Goal: Task Accomplishment & Management: Manage account settings

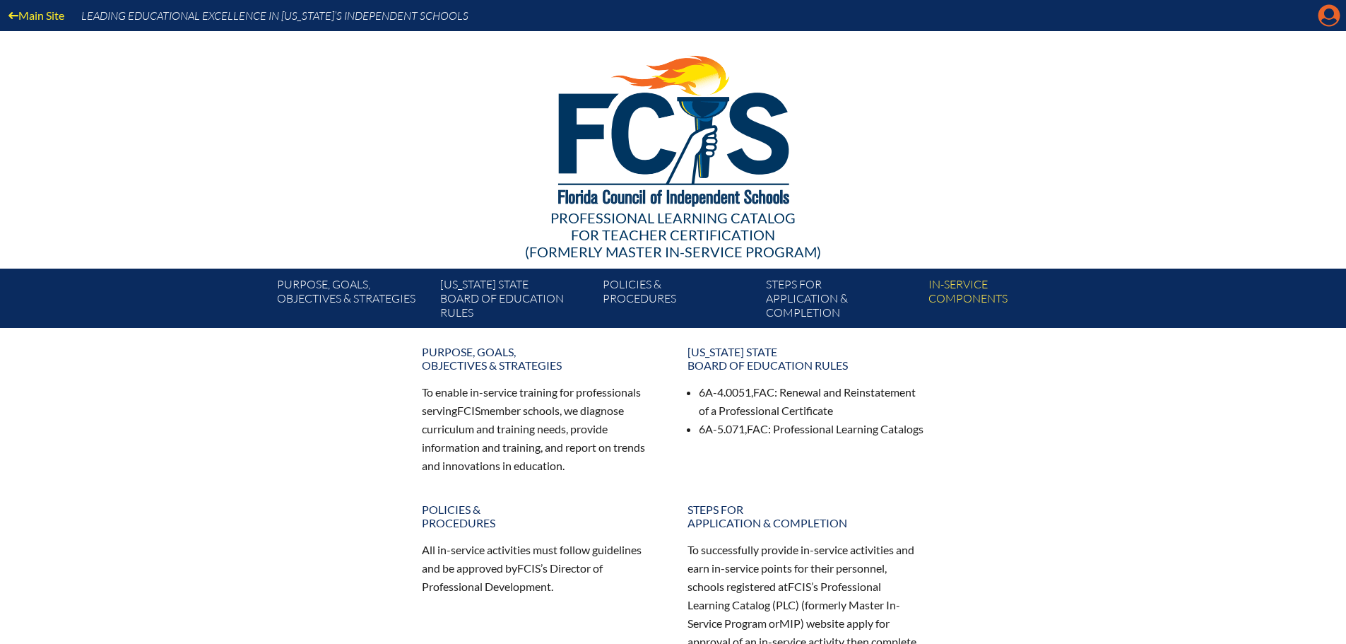
click at [1321, 11] on icon at bounding box center [1330, 16] width 22 height 22
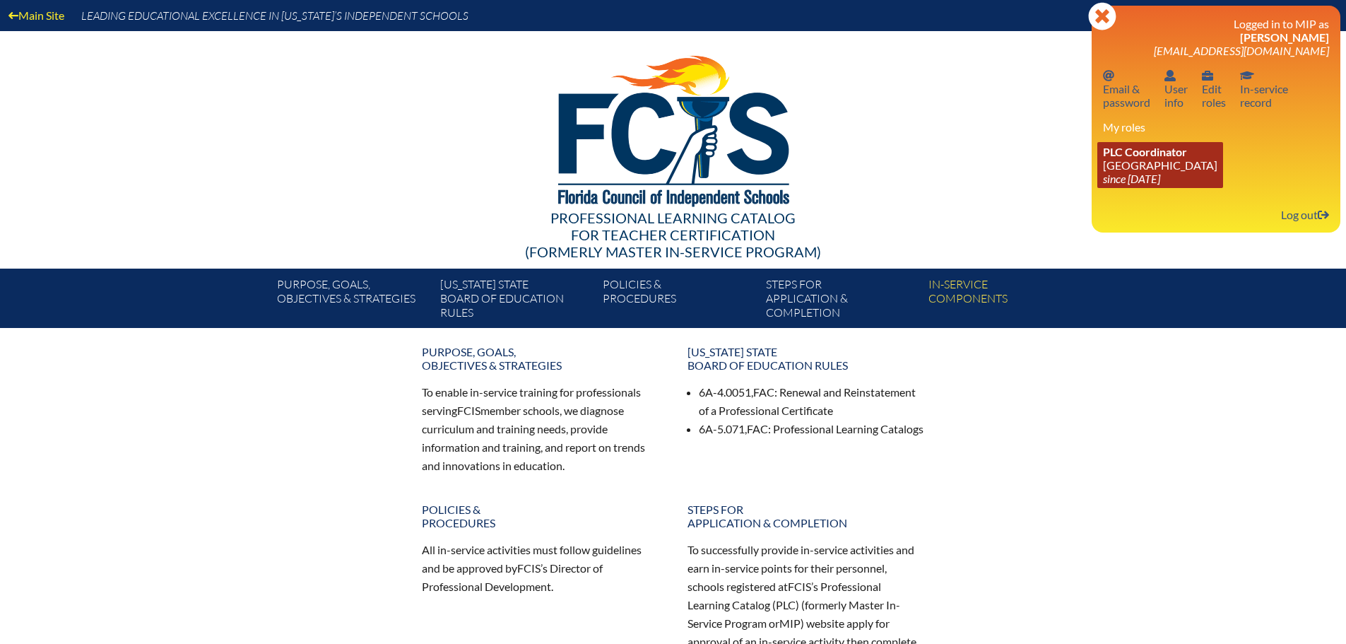
click at [1158, 159] on link "PLC Coordinator Geneva School since 2023 Jul 1" at bounding box center [1161, 165] width 126 height 46
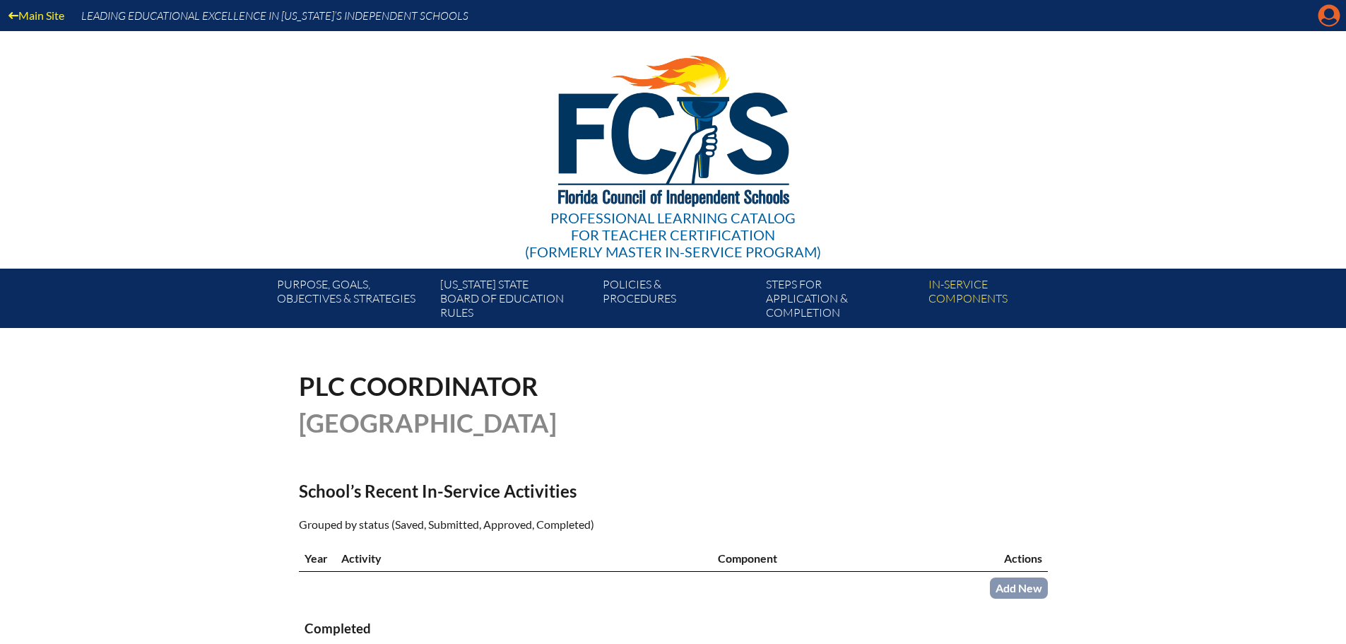
click at [1334, 16] on icon at bounding box center [1330, 16] width 22 height 22
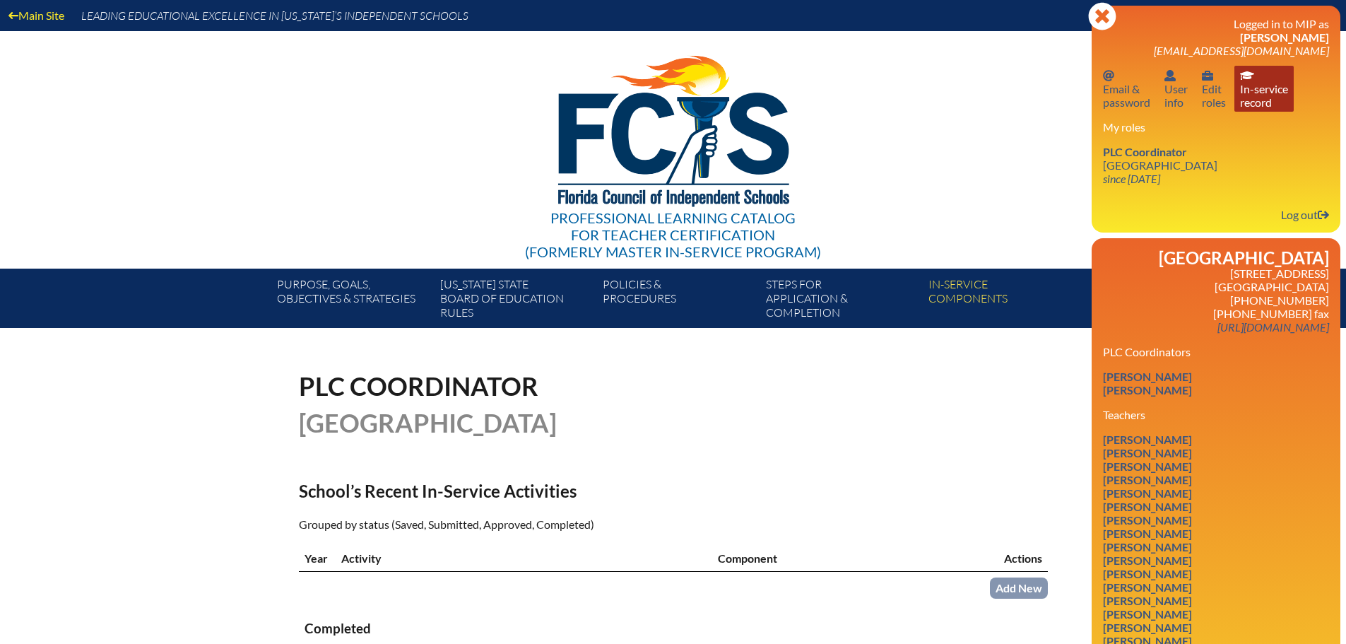
click at [1258, 98] on link "In-service record In-service record" at bounding box center [1264, 89] width 59 height 46
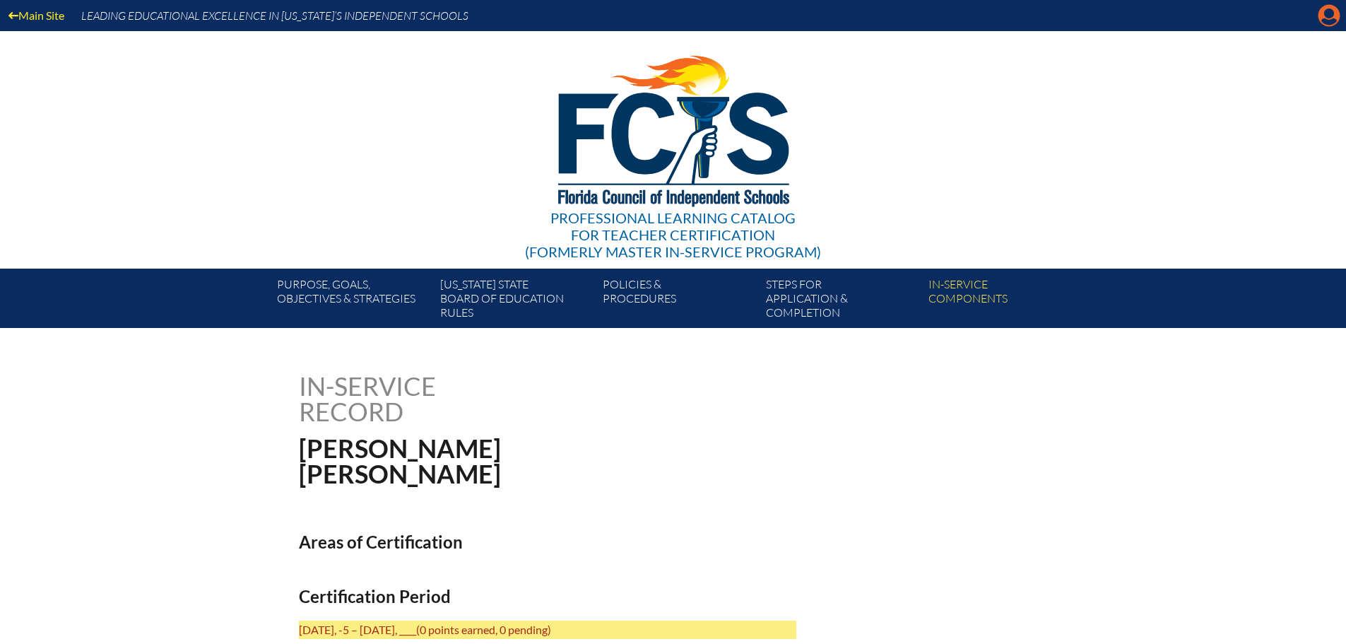
click at [1323, 13] on icon at bounding box center [1330, 16] width 22 height 22
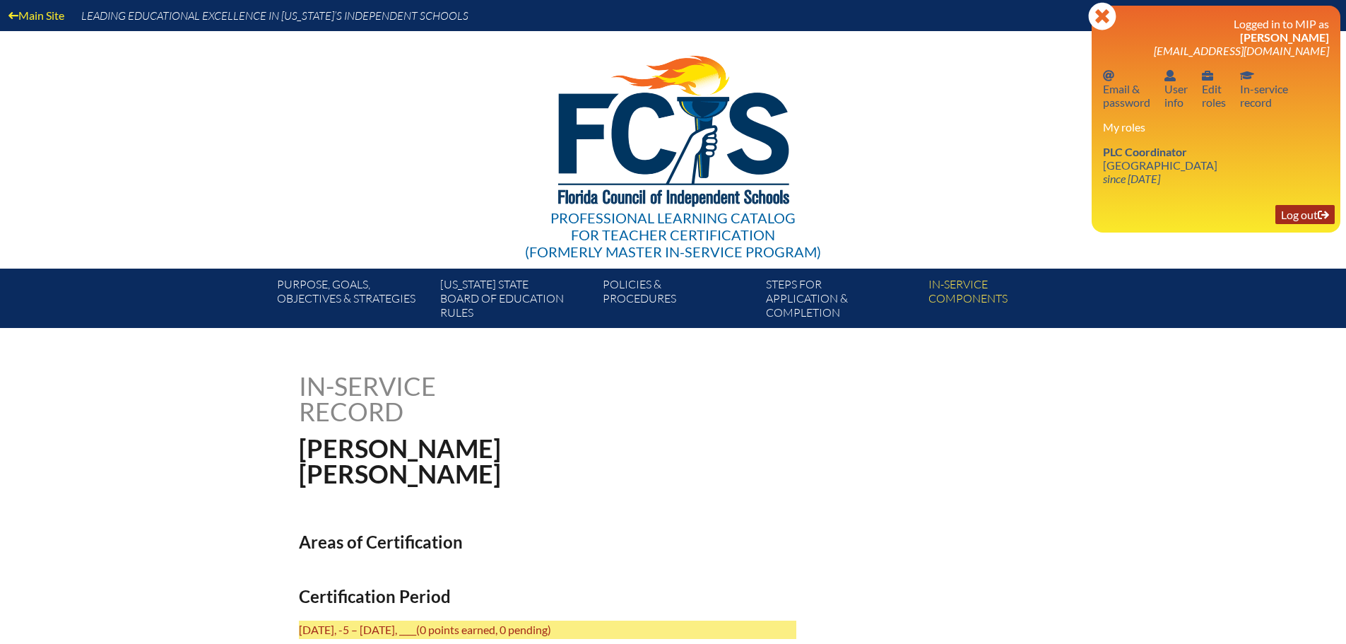
click at [1299, 215] on link "Log out Log out" at bounding box center [1305, 214] width 59 height 19
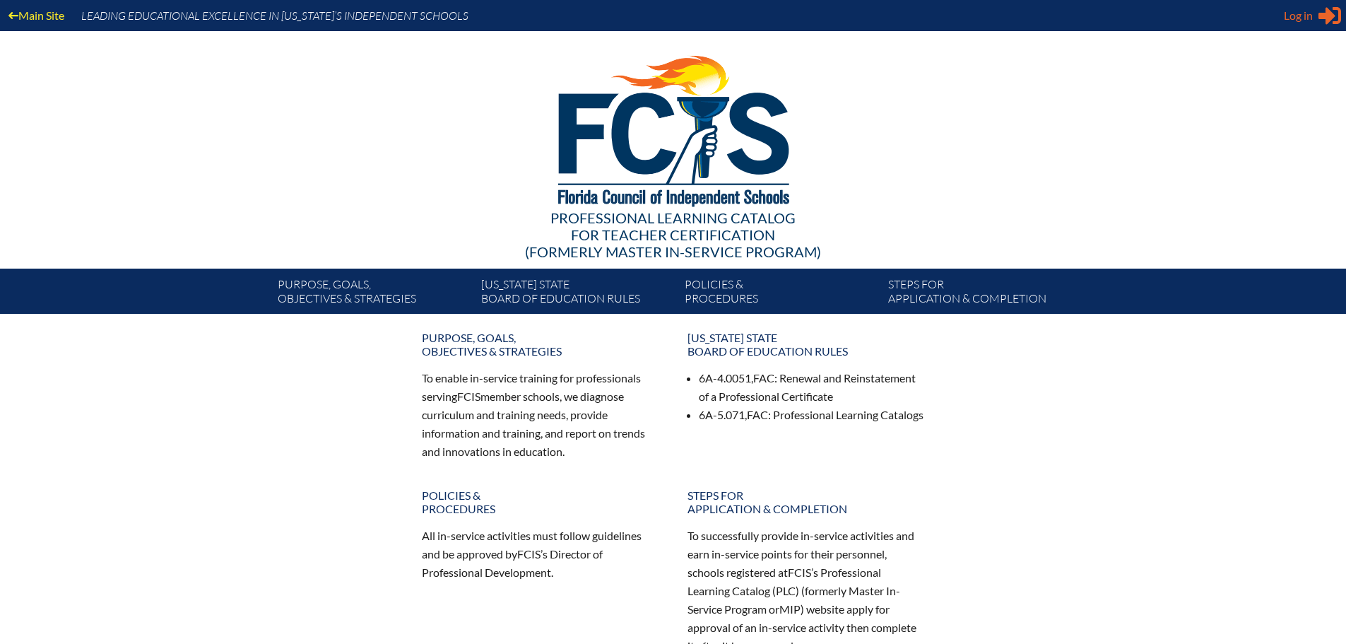
click at [1297, 18] on span "Log in" at bounding box center [1298, 15] width 29 height 17
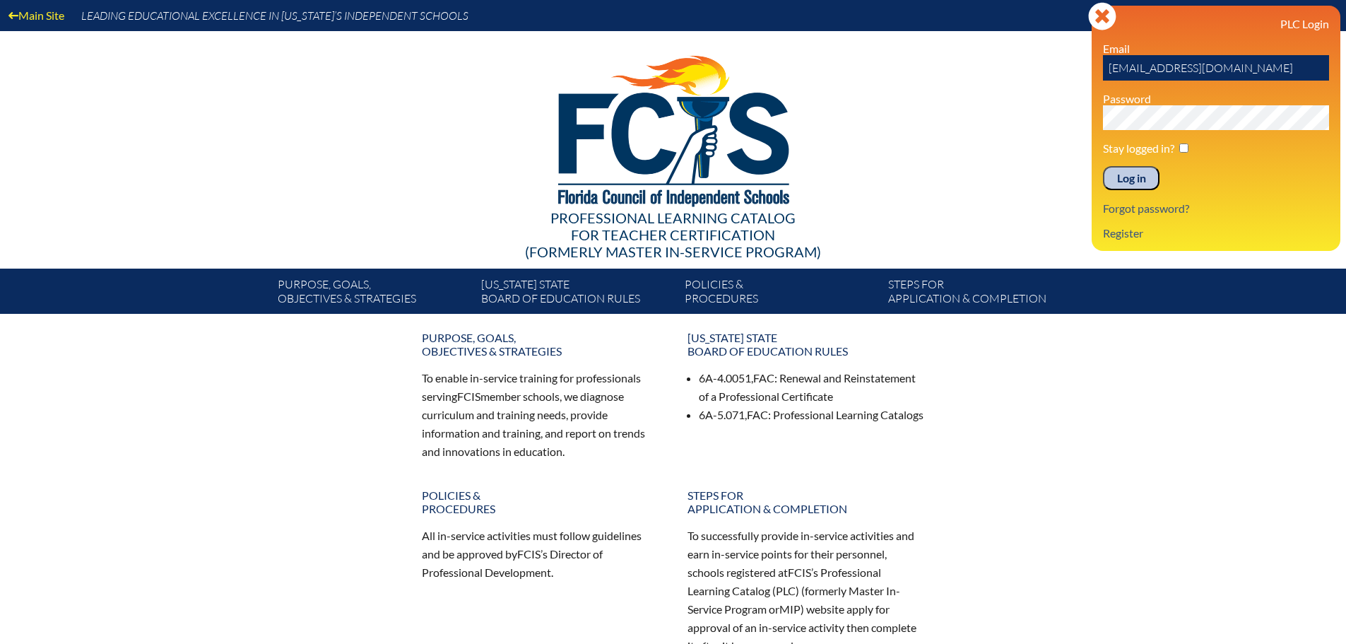
drag, startPoint x: 1144, startPoint y: 71, endPoint x: 1101, endPoint y: 77, distance: 43.5
click at [1101, 77] on div "Log in Close Sign in or register PLC Login Email kwward@genevaschool.org Passwo…" at bounding box center [1216, 128] width 249 height 245
click at [1108, 73] on input "@genevaschool.org" at bounding box center [1216, 67] width 226 height 25
type input "tlcorman@genevaschool.org"
click at [1132, 179] on input "Log in" at bounding box center [1131, 178] width 57 height 24
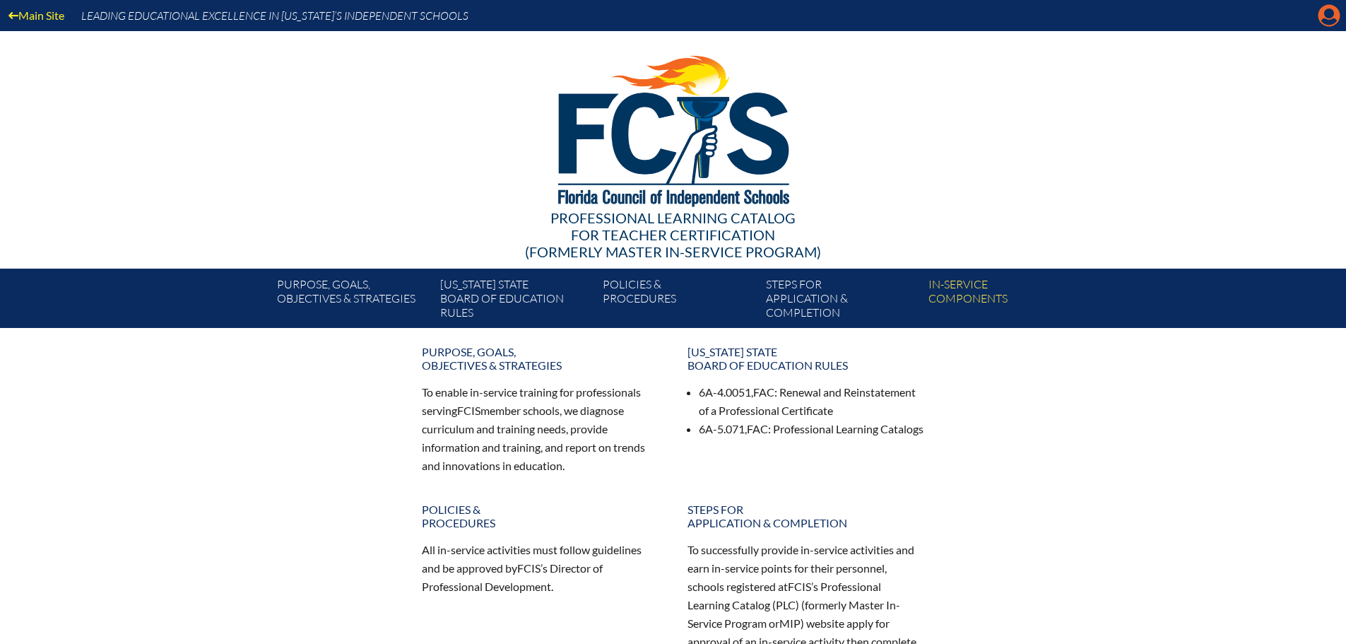
click at [1328, 12] on icon "Manage account" at bounding box center [1329, 15] width 23 height 23
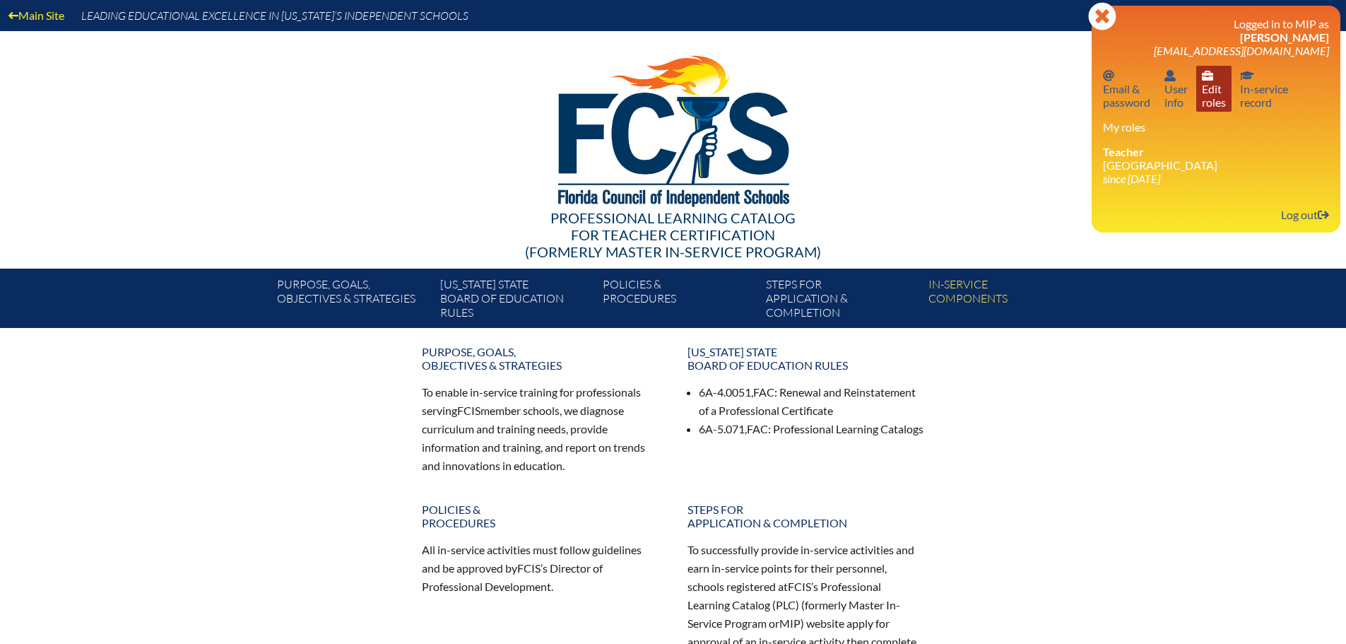
click at [1209, 90] on link "User info Edit roles" at bounding box center [1214, 89] width 35 height 46
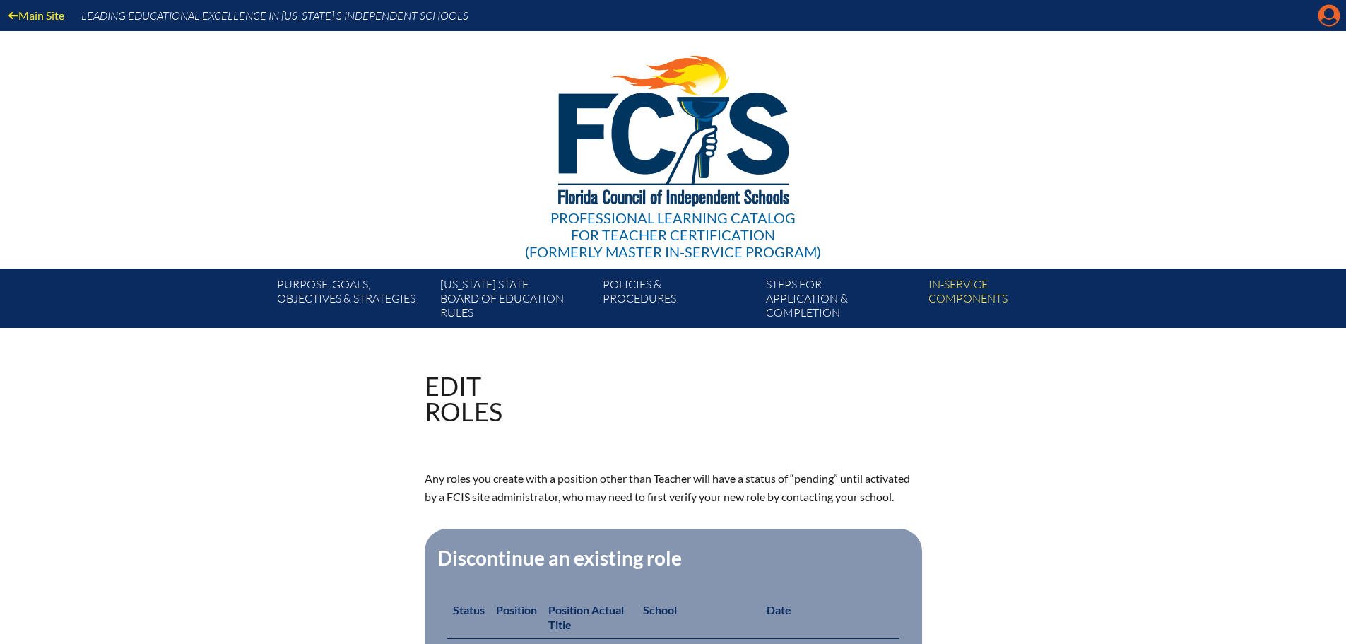
click at [1322, 18] on icon at bounding box center [1330, 16] width 22 height 22
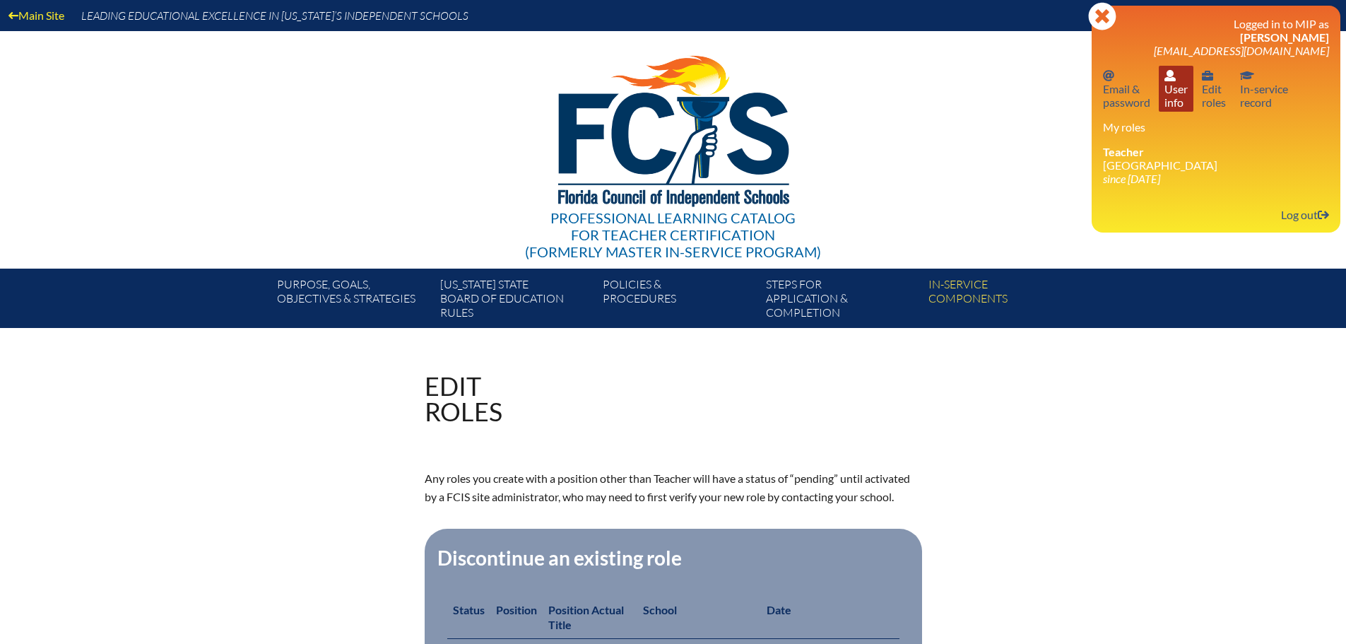
click at [1176, 87] on link "User info User info" at bounding box center [1176, 89] width 35 height 46
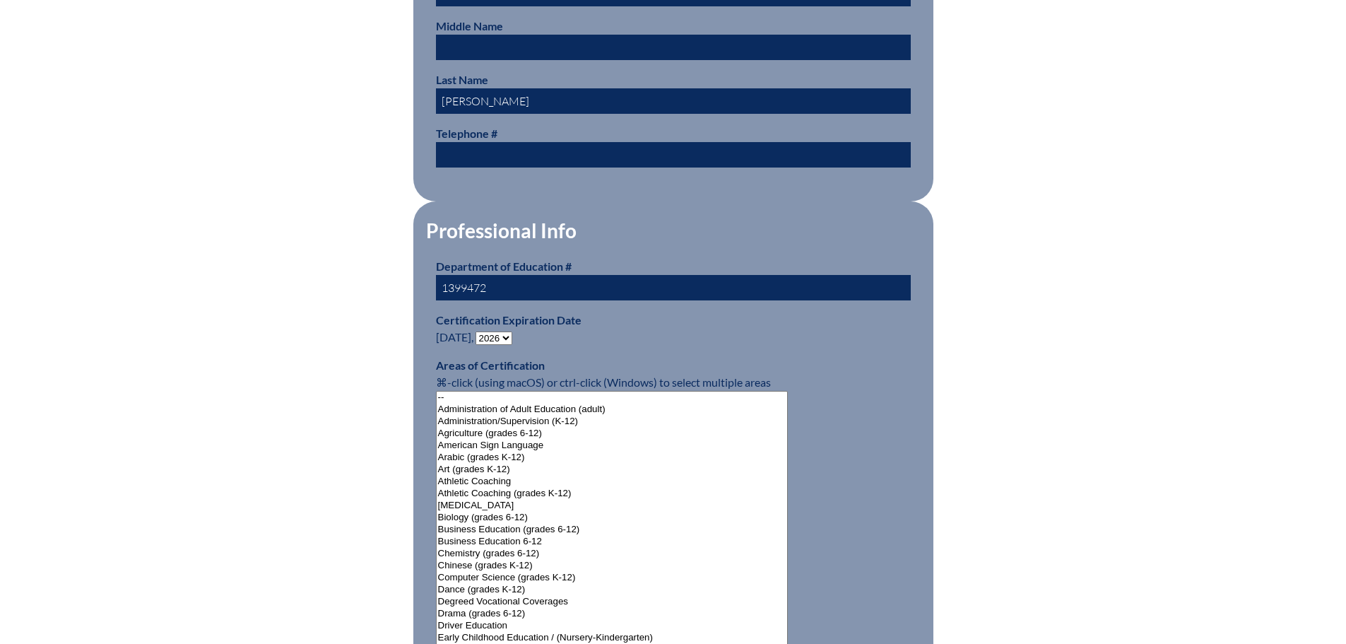
scroll to position [707, 0]
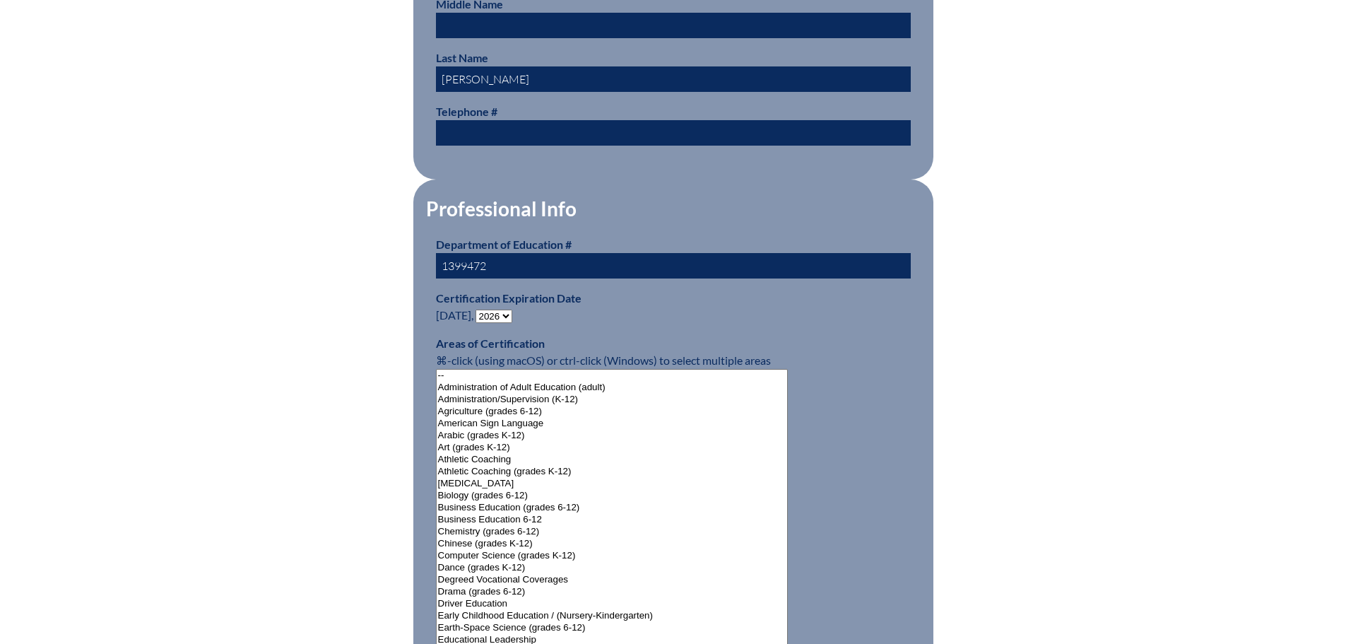
click at [508, 310] on select "- 2031 2030 2029 2028 2027 2026 2025 2024 2023 2022 2021 2020 2019 2018 2017 20…" at bounding box center [494, 316] width 37 height 13
select select "2031"
click at [479, 310] on select "- 2031 2030 2029 2028 2027 2026 2025 2024 2023 2022 2021 2020 2019 2018 2017 20…" at bounding box center [494, 316] width 37 height 13
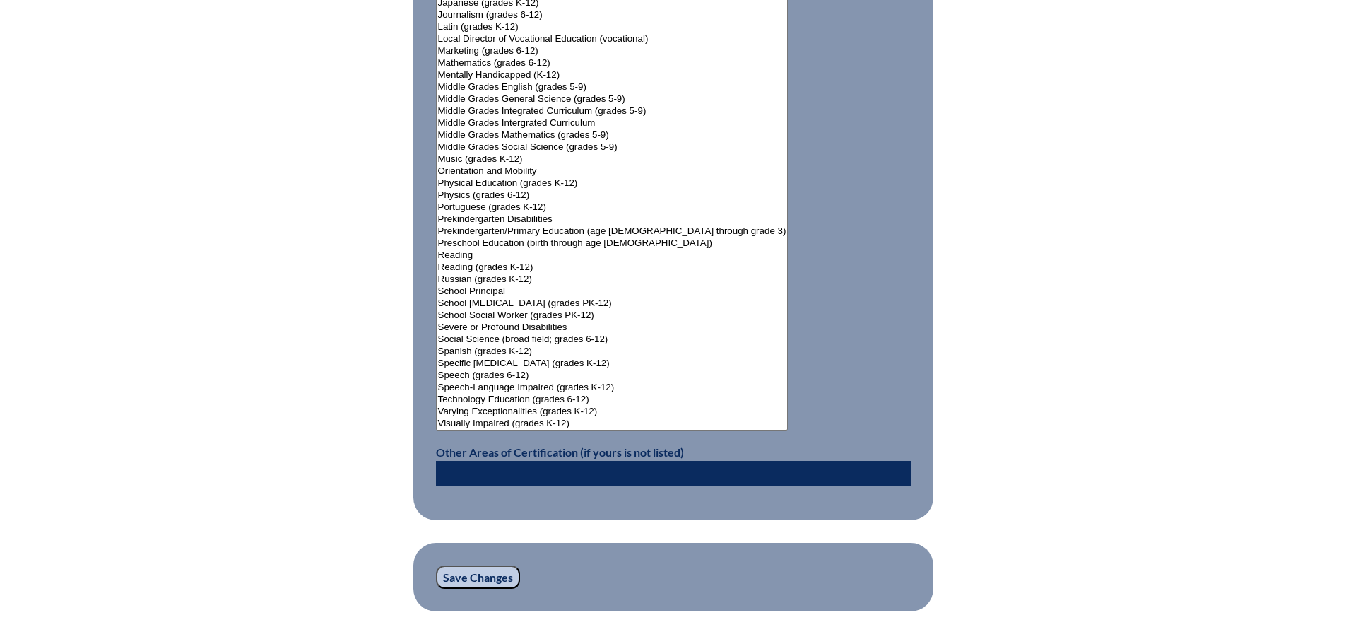
scroll to position [1767, 0]
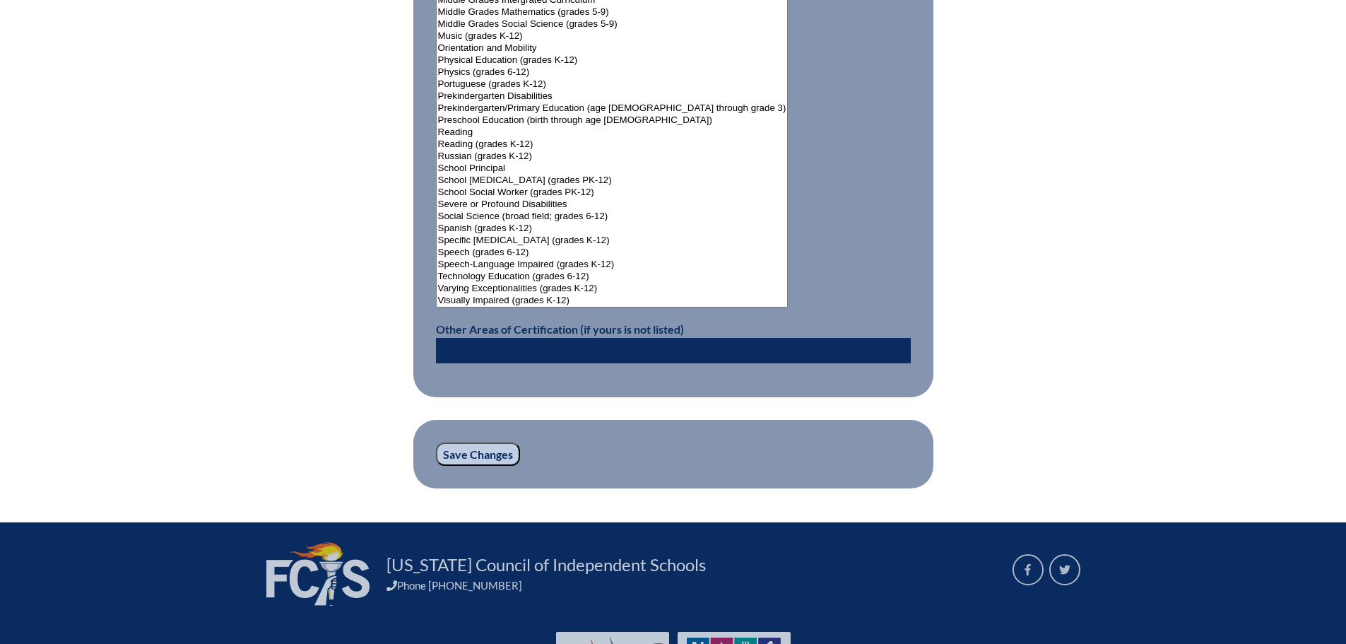
click at [475, 447] on input "Save Changes" at bounding box center [478, 454] width 84 height 24
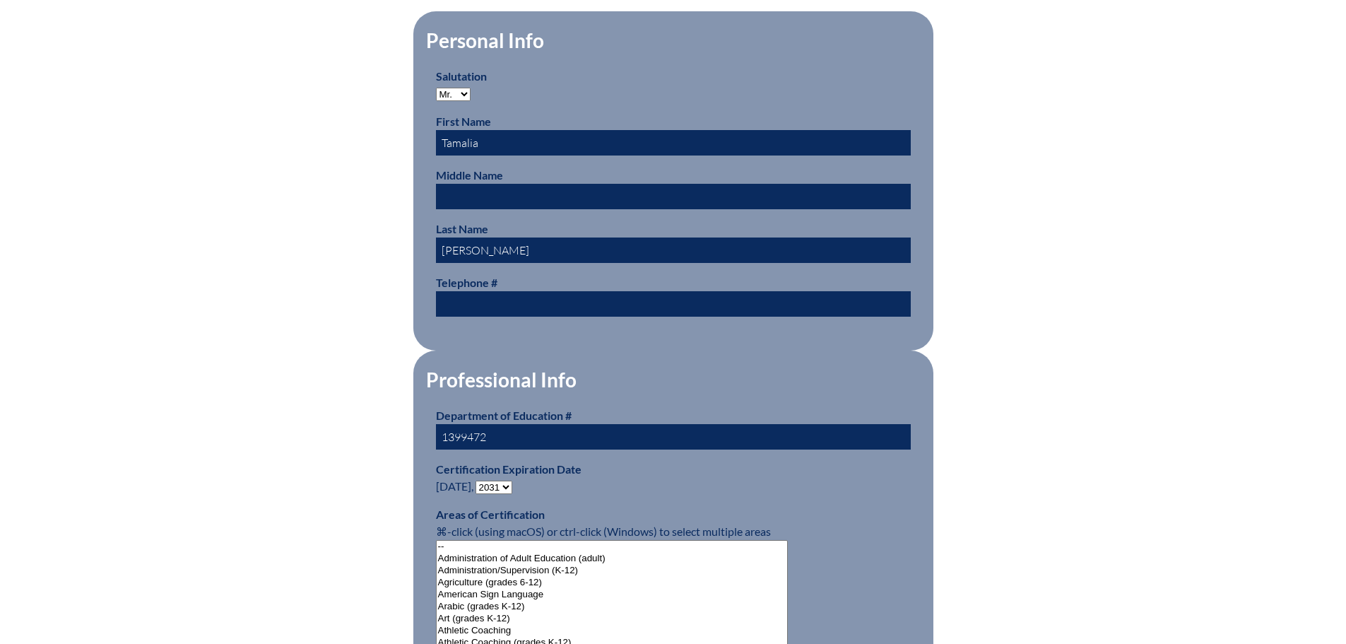
scroll to position [495, 0]
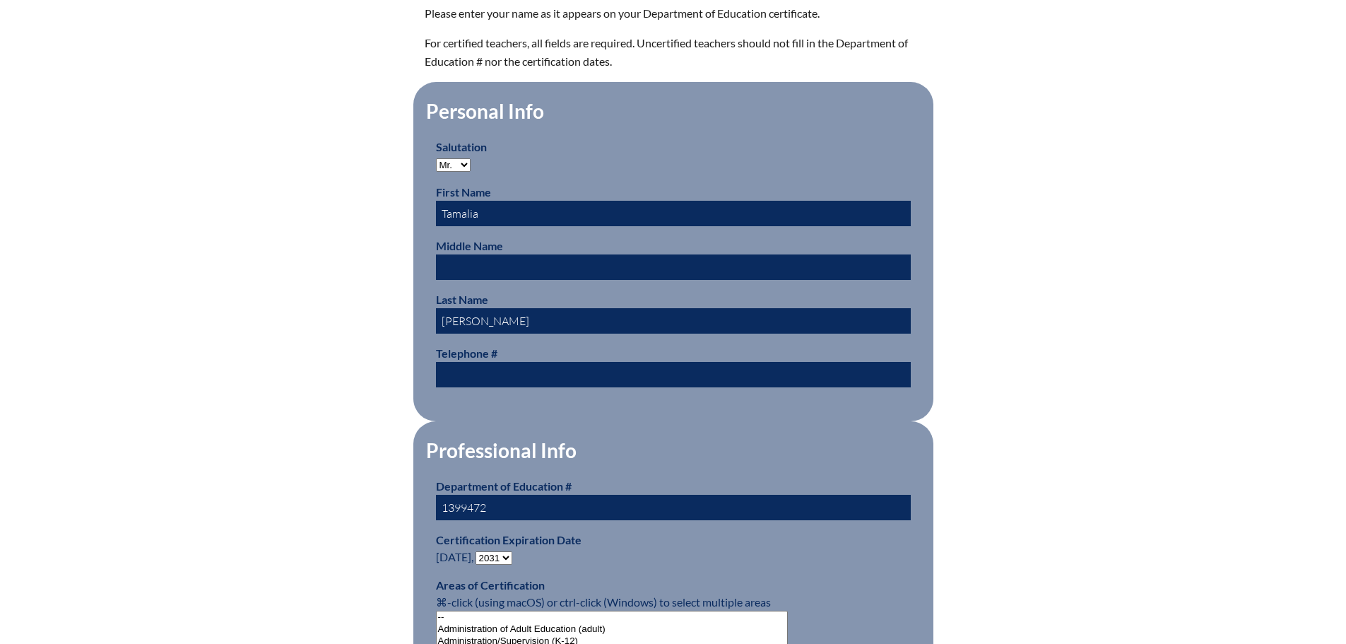
click at [466, 161] on select "Mr. Mrs. Ms. Dr. Rev." at bounding box center [453, 164] width 35 height 13
select select "Mrs."
click at [436, 158] on select "Mr. Mrs. Ms. Dr. Rev." at bounding box center [453, 164] width 35 height 13
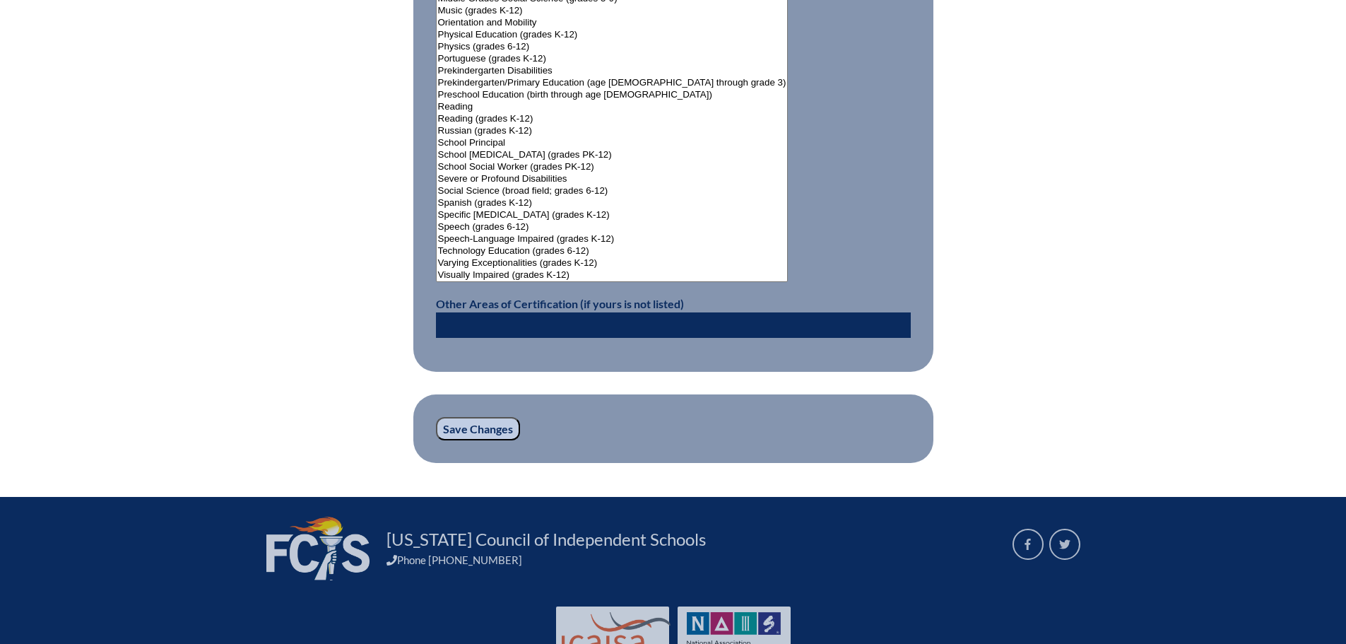
scroll to position [1838, 0]
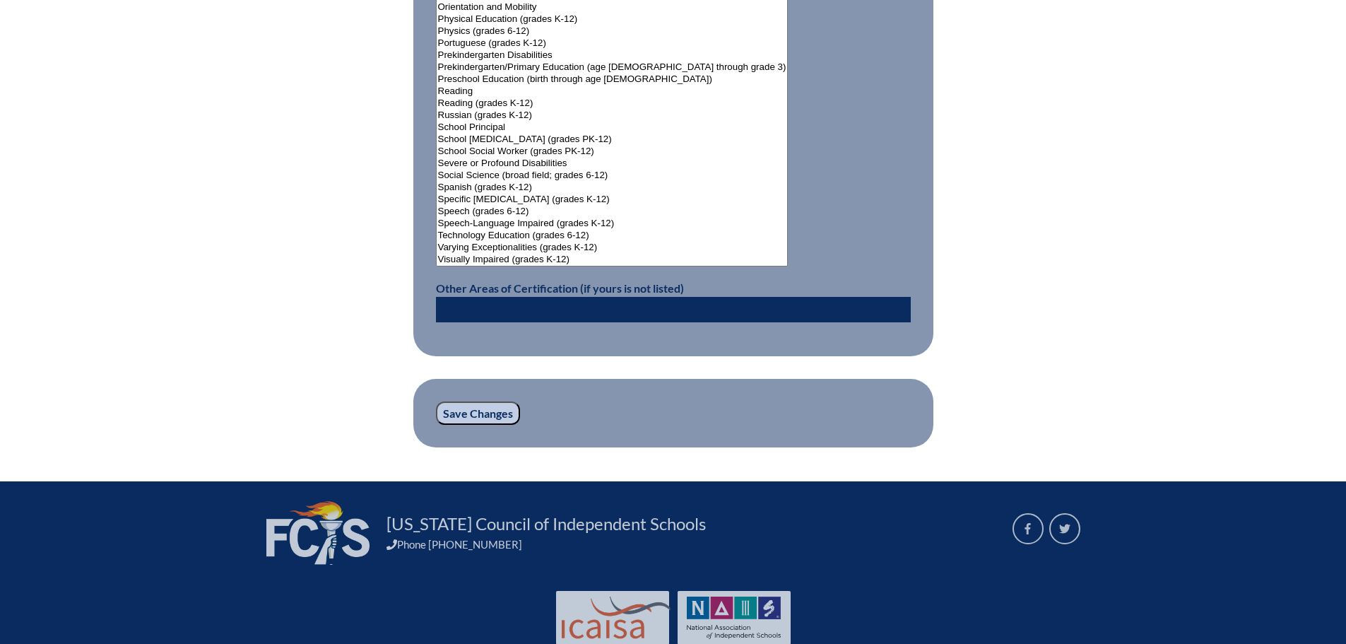
click at [470, 411] on input "Save Changes" at bounding box center [478, 413] width 84 height 24
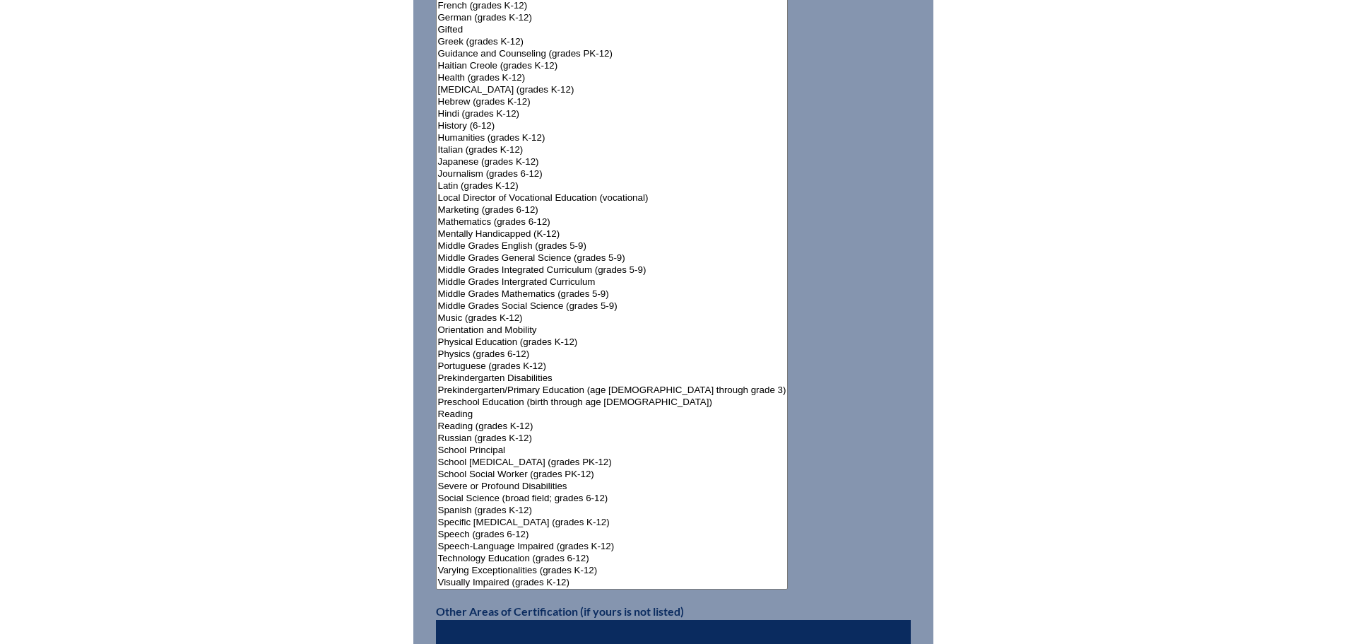
scroll to position [1696, 0]
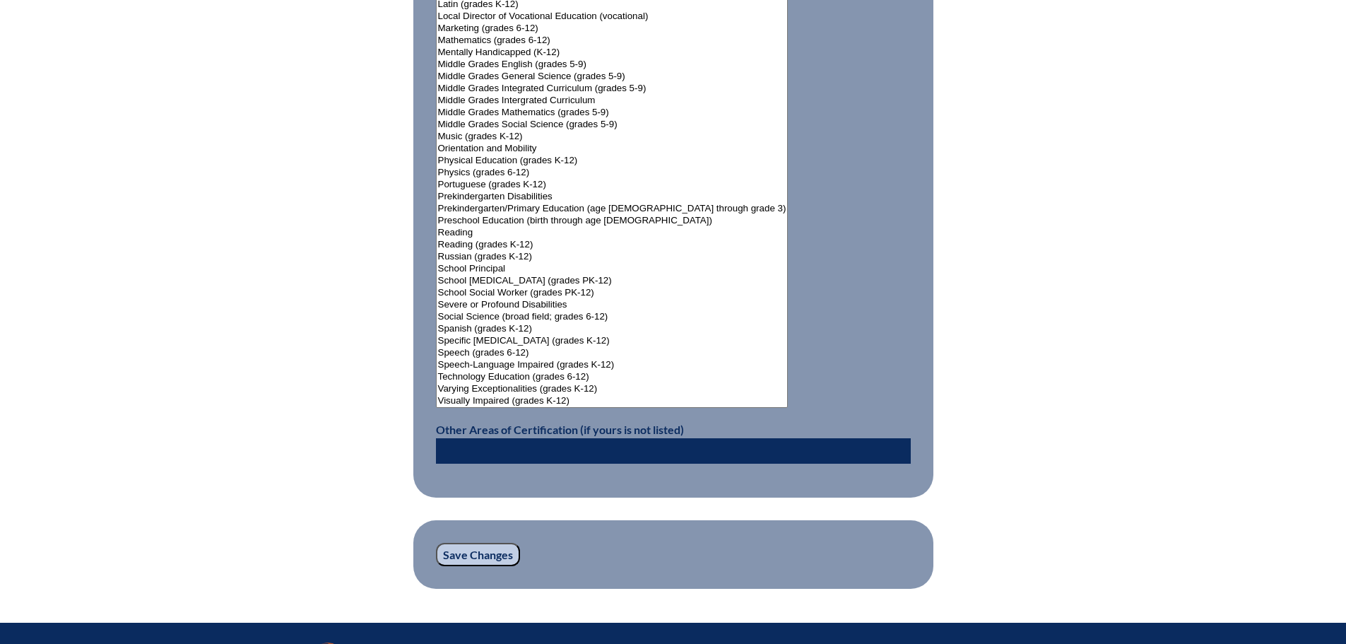
click at [473, 546] on input "Save Changes" at bounding box center [478, 555] width 84 height 24
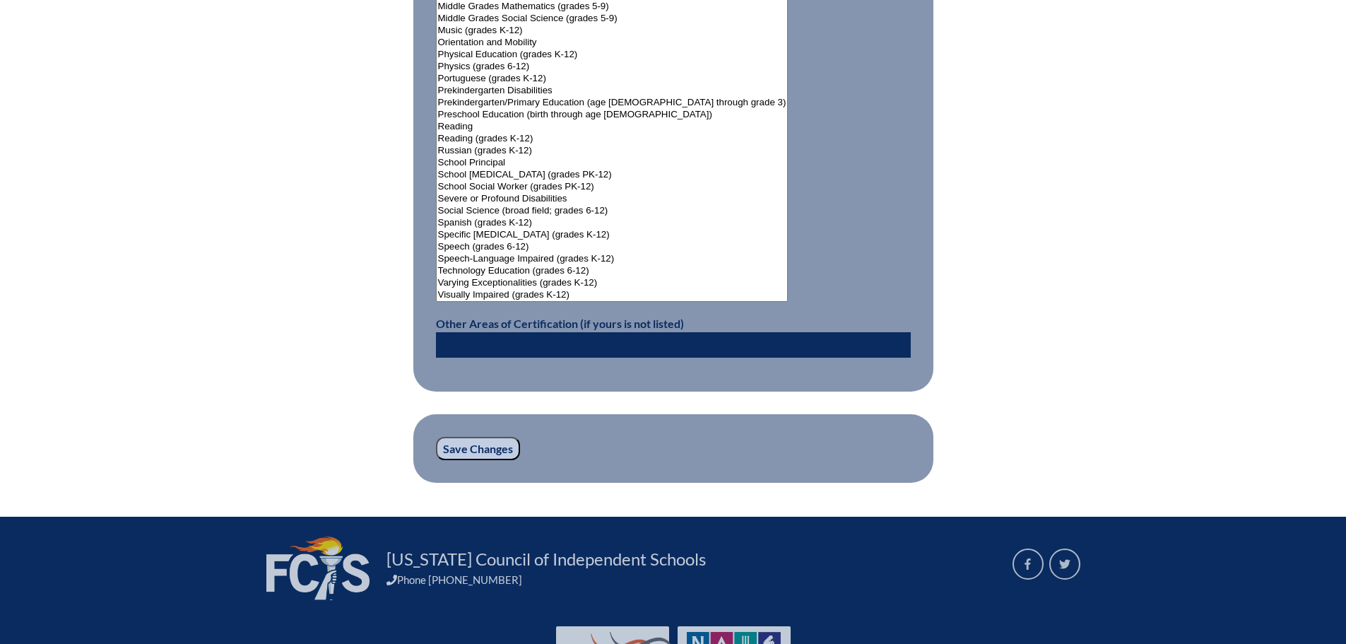
scroll to position [1803, 0]
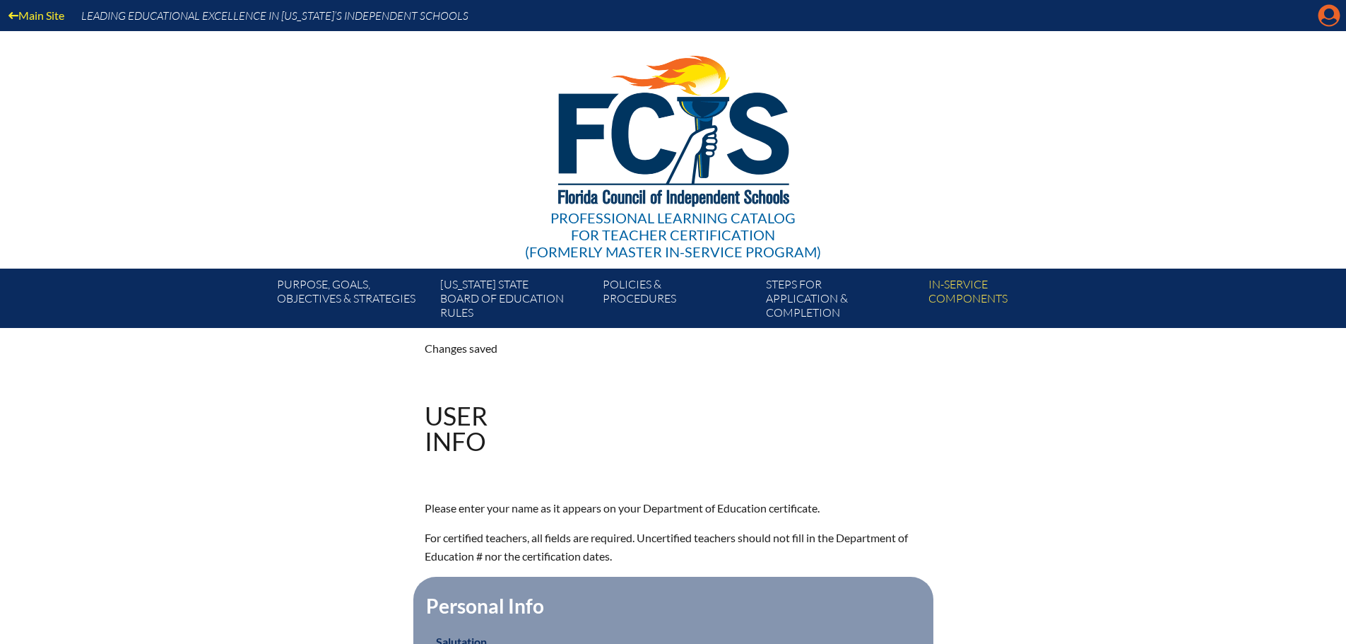
click at [1325, 16] on icon at bounding box center [1330, 16] width 22 height 22
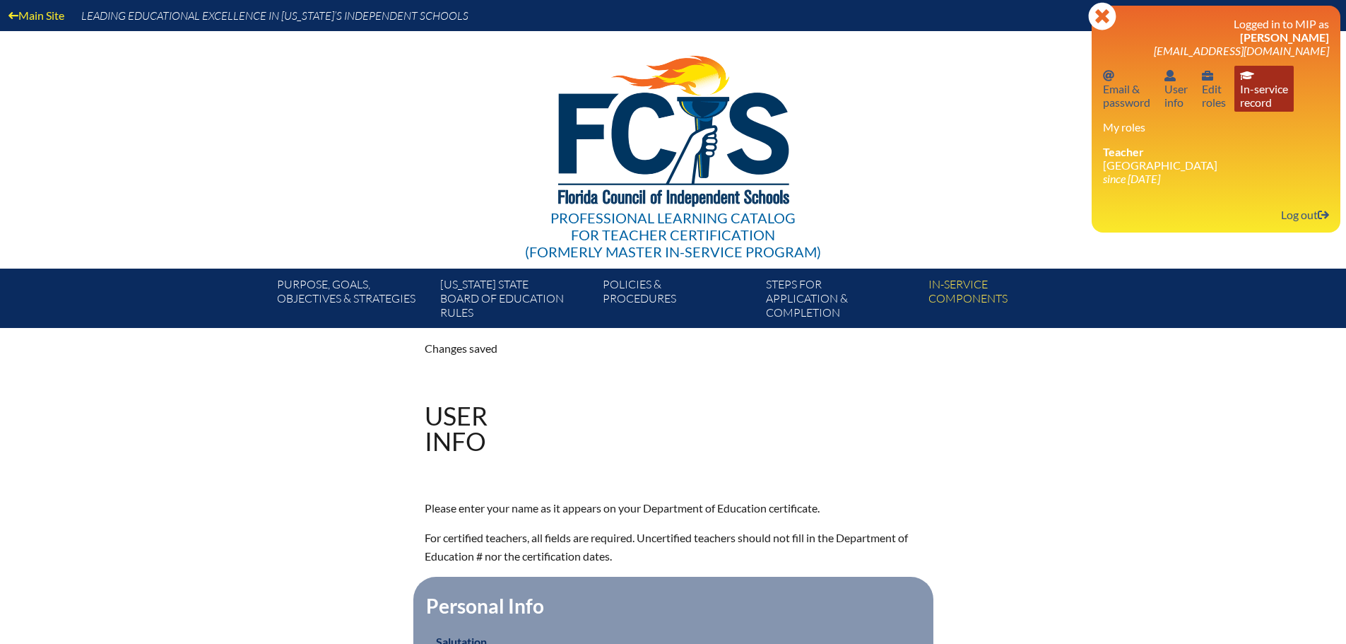
click at [1260, 93] on link "In-service record In-service record" at bounding box center [1264, 89] width 59 height 46
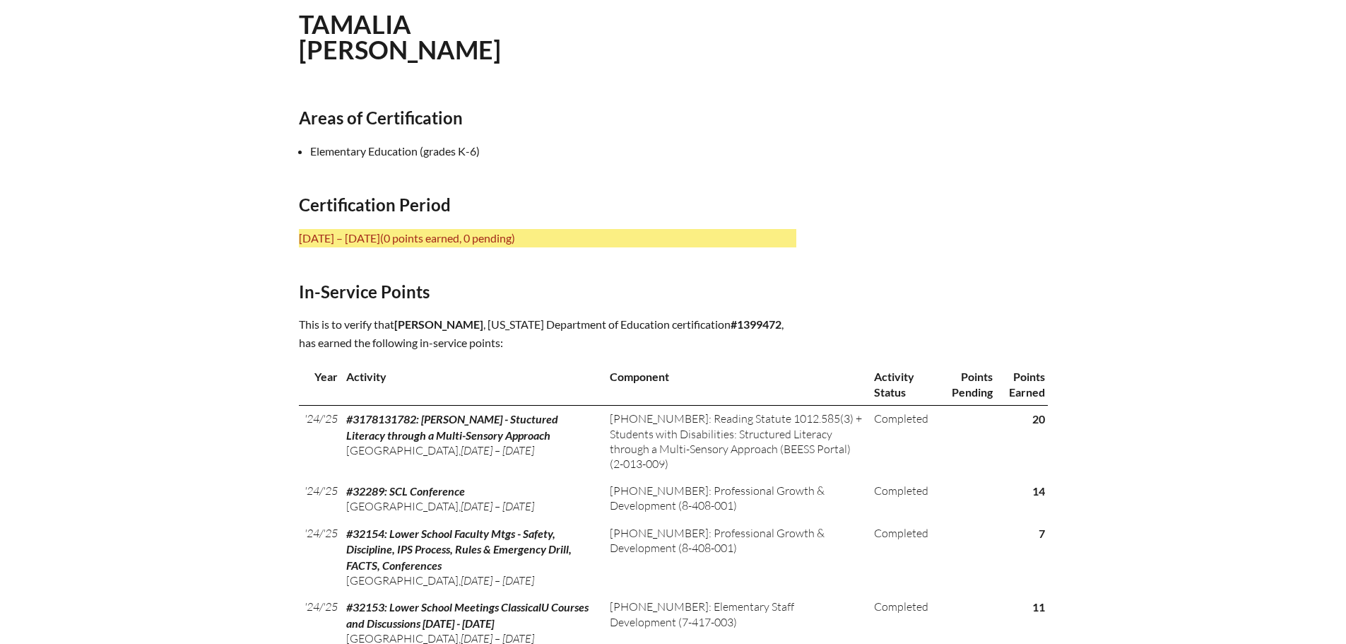
scroll to position [141, 0]
